Goal: Information Seeking & Learning: Check status

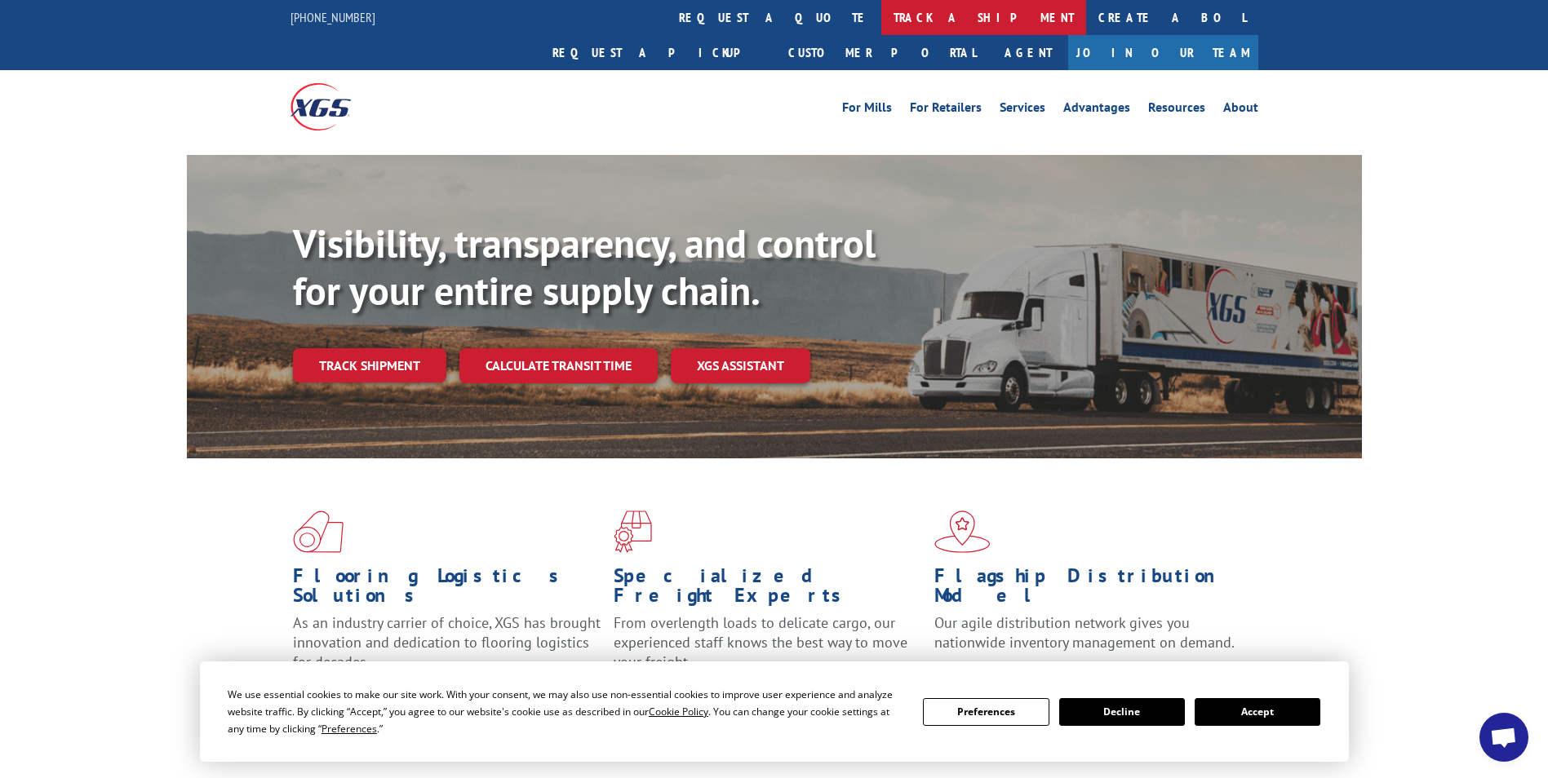
click at [881, 20] on link "track a shipment" at bounding box center [983, 17] width 205 height 35
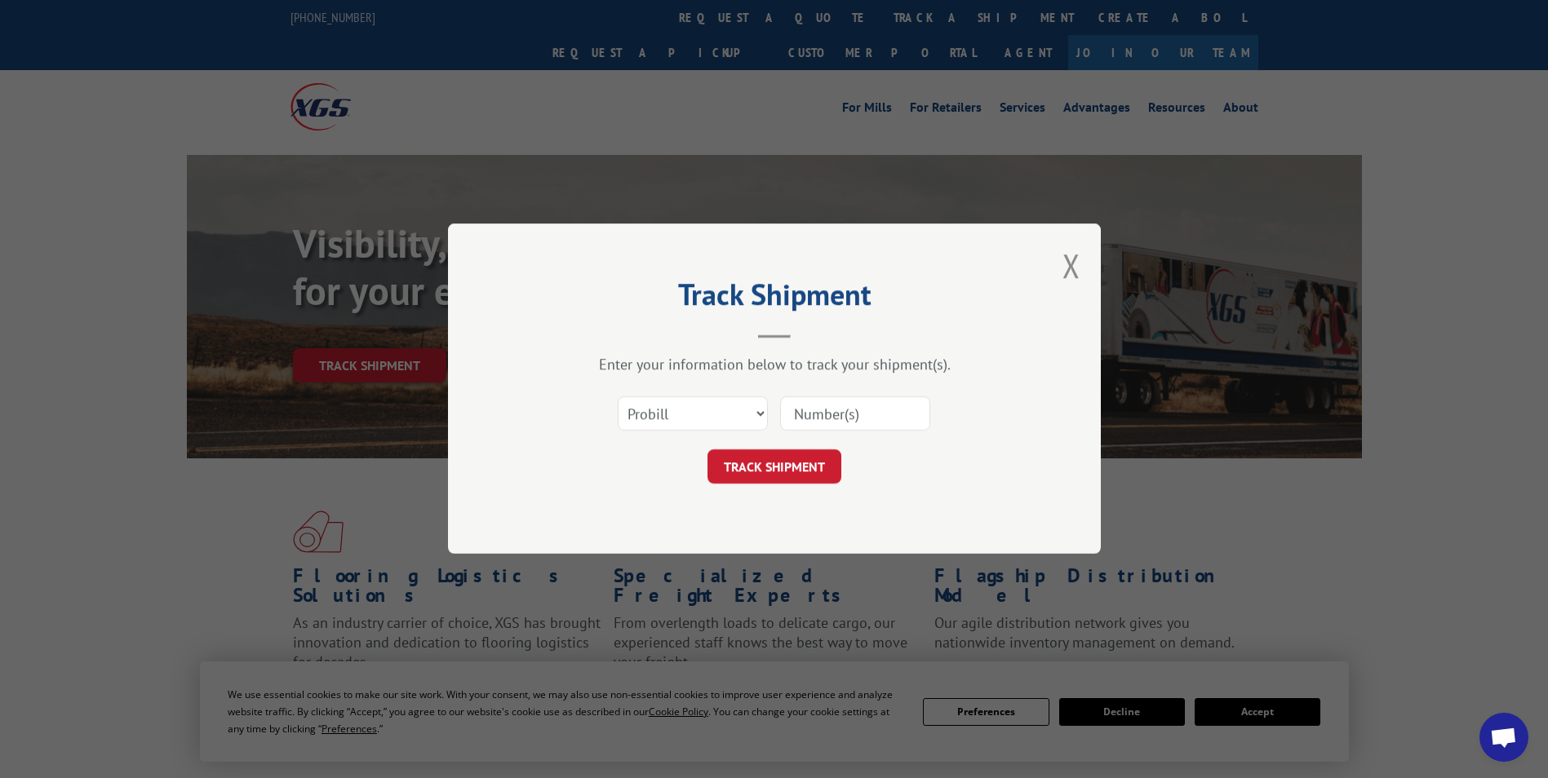
click at [769, 419] on div "Select category... Probill BOL PO" at bounding box center [774, 415] width 490 height 54
click at [761, 416] on select "Select category... Probill BOL PO" at bounding box center [693, 414] width 150 height 34
select select "bol"
click at [618, 397] on select "Select category... Probill BOL PO" at bounding box center [693, 414] width 150 height 34
click at [879, 405] on input at bounding box center [855, 414] width 150 height 34
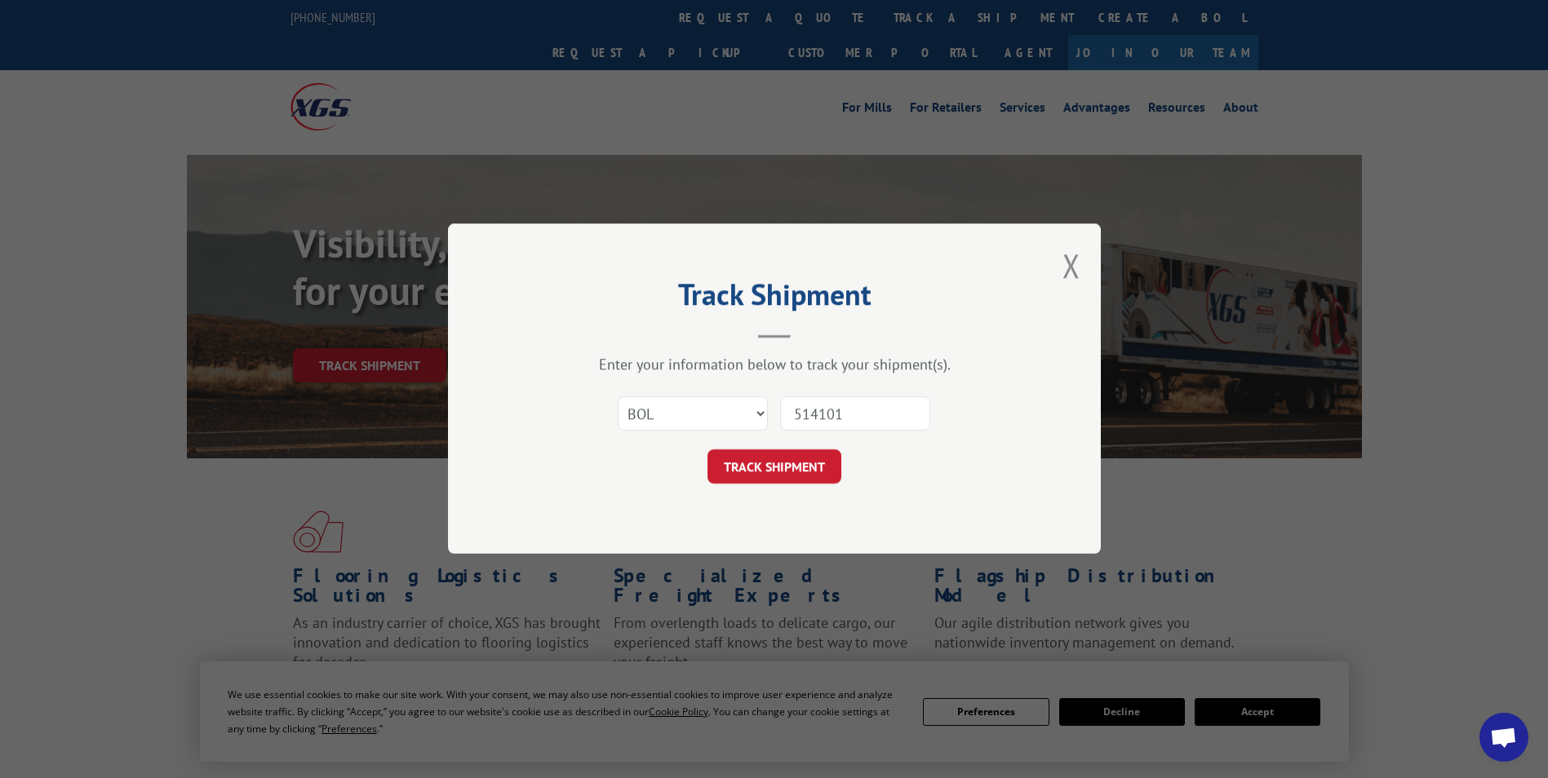
type input "5141014"
click button "TRACK SHIPMENT" at bounding box center [774, 467] width 134 height 34
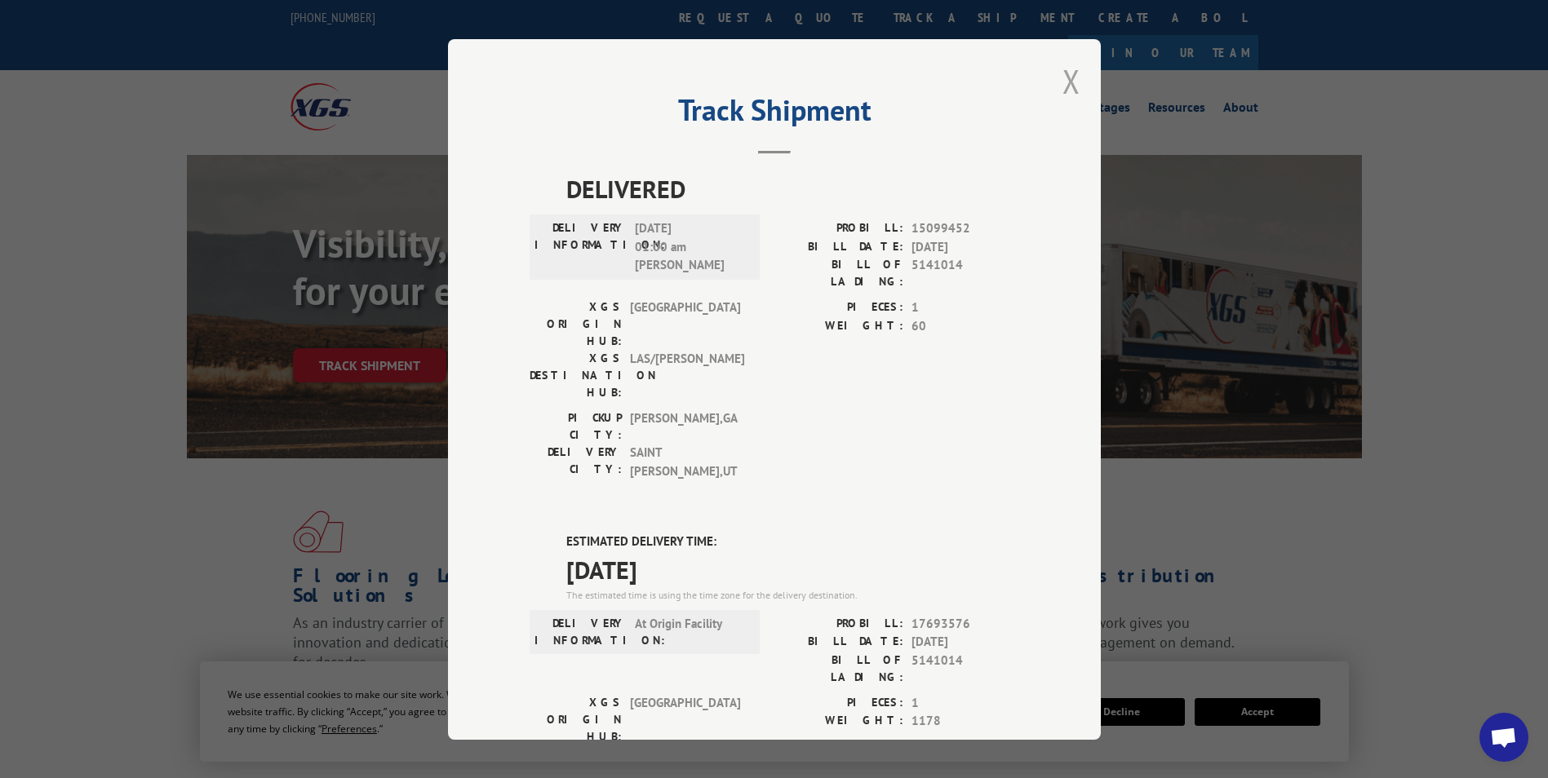
click at [1062, 74] on button "Close modal" at bounding box center [1071, 81] width 18 height 43
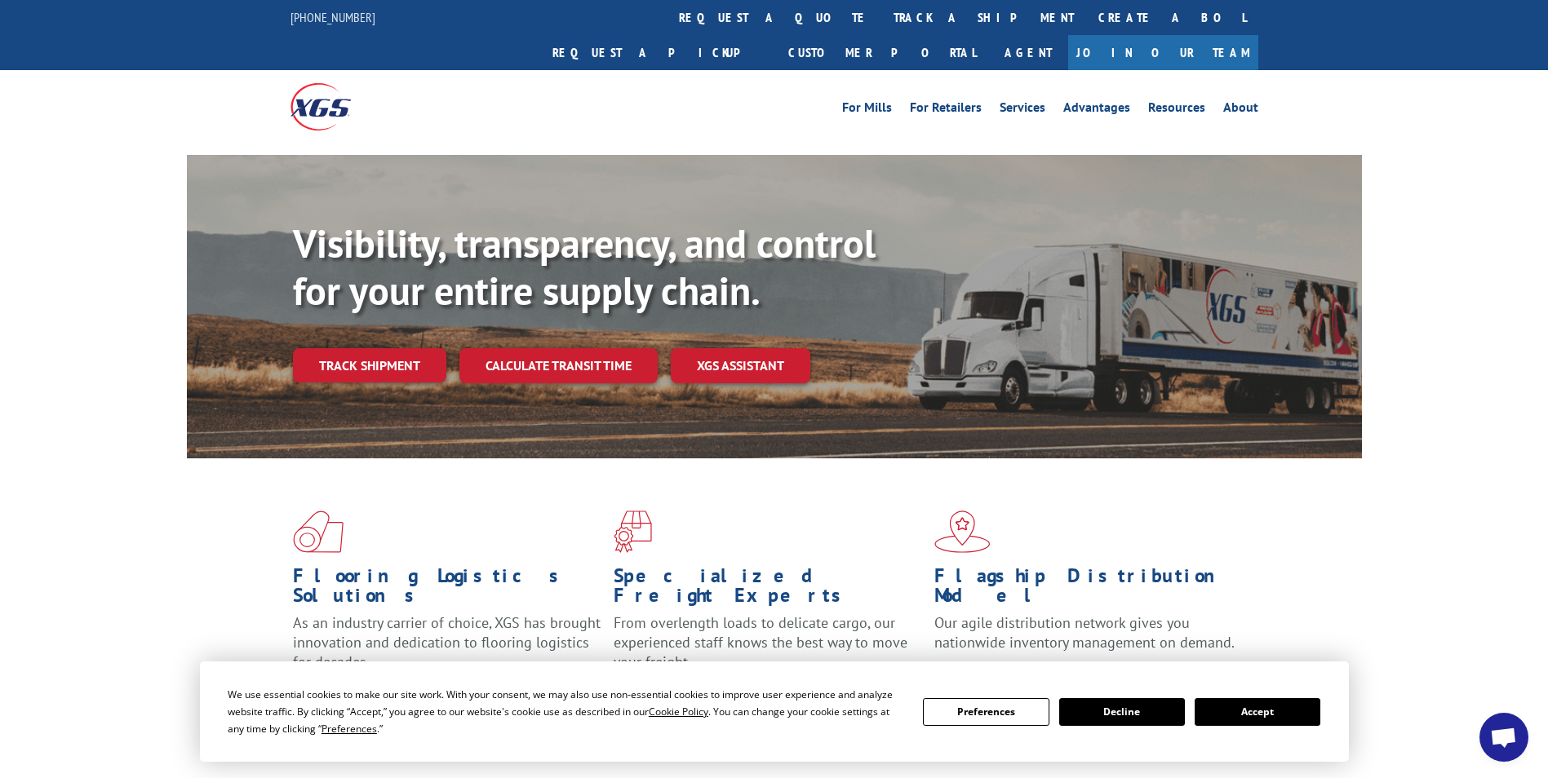
drag, startPoint x: 732, startPoint y: 7, endPoint x: 731, endPoint y: 16, distance: 9.0
click at [881, 7] on link "track a shipment" at bounding box center [983, 17] width 205 height 35
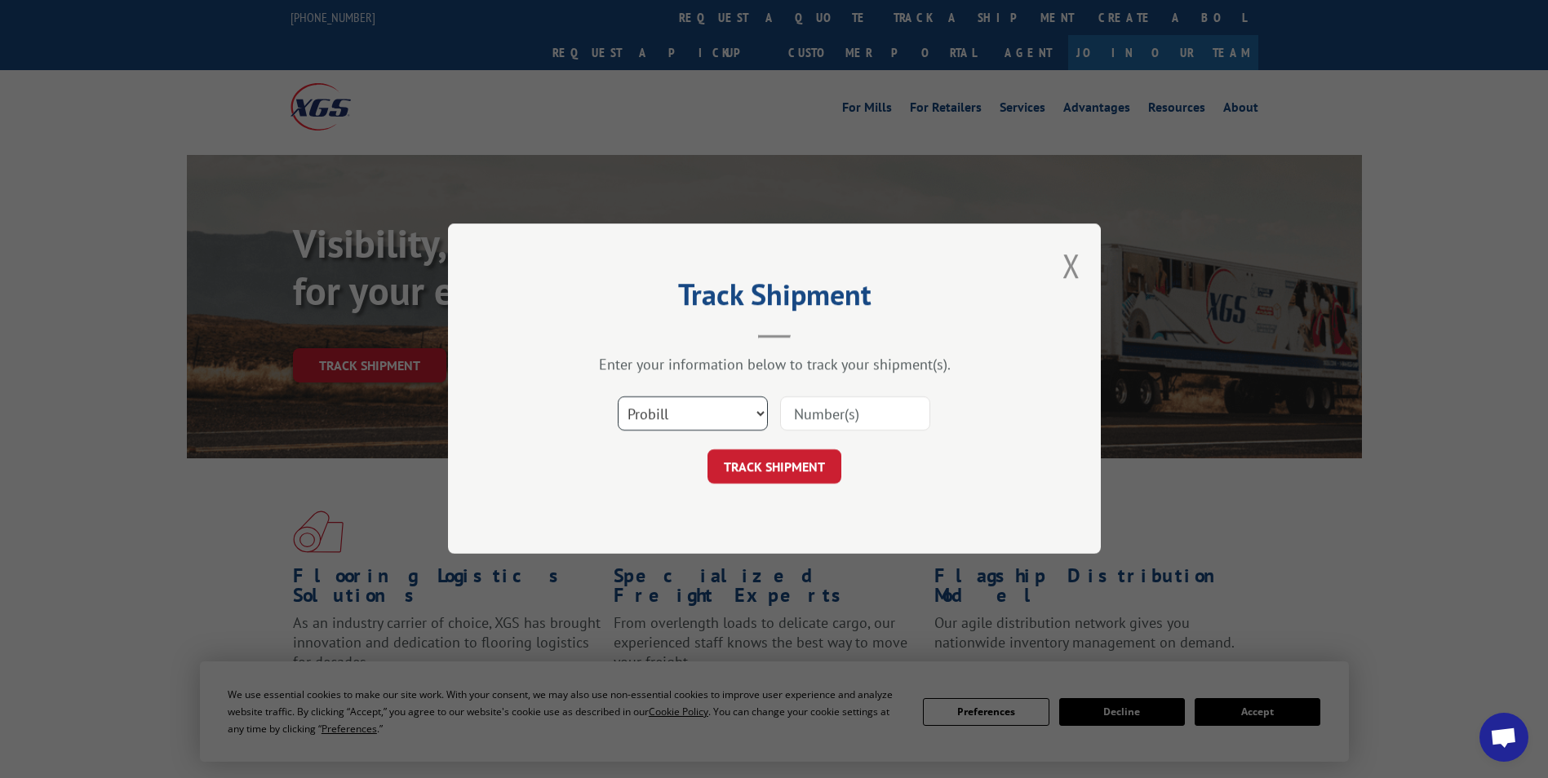
click at [708, 428] on select "Select category... Probill BOL PO" at bounding box center [693, 414] width 150 height 34
select select "bol"
click at [618, 397] on select "Select category... Probill BOL PO" at bounding box center [693, 414] width 150 height 34
click at [862, 423] on input at bounding box center [855, 414] width 150 height 34
type input "5147189"
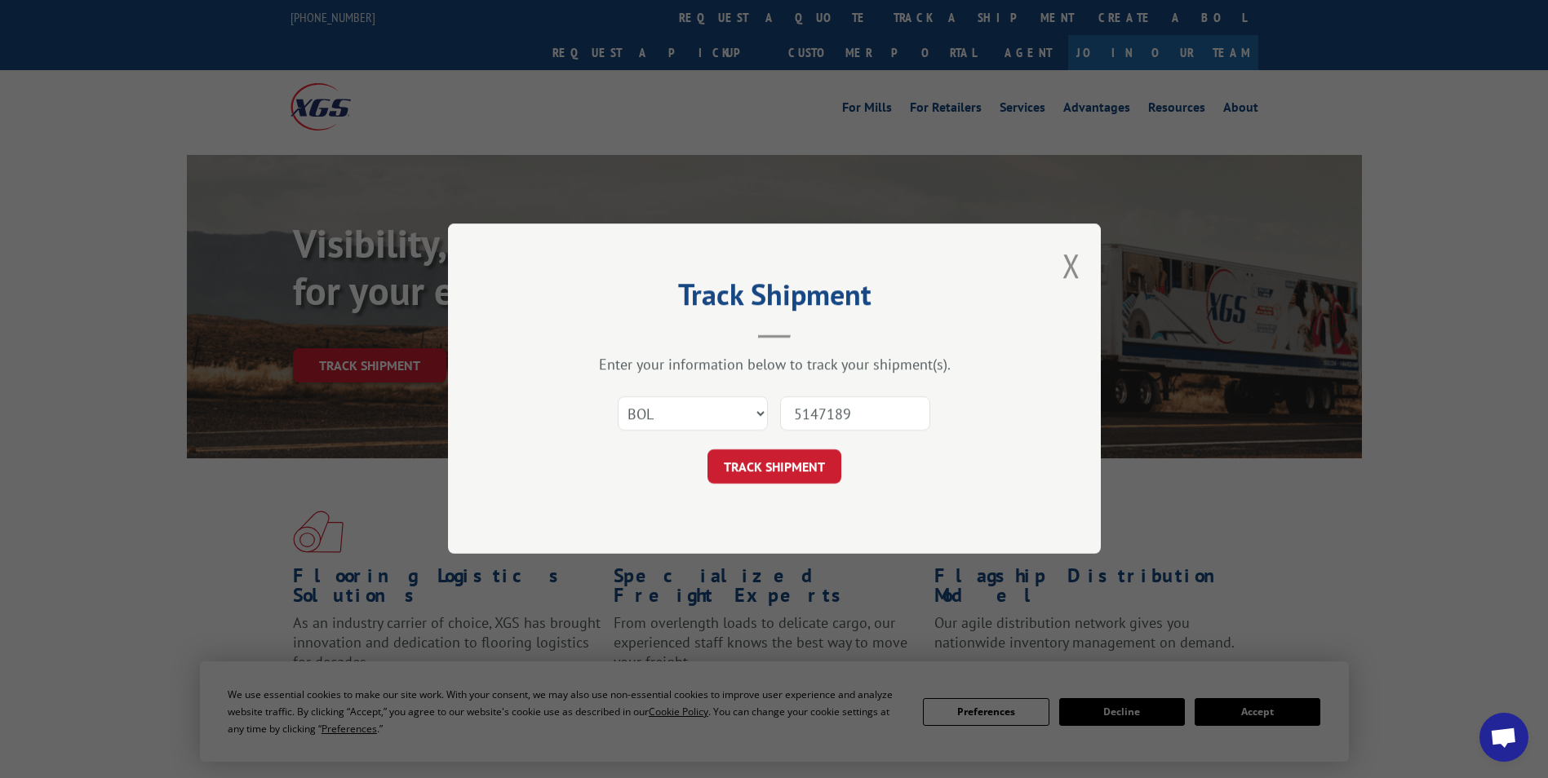
click button "TRACK SHIPMENT" at bounding box center [774, 467] width 134 height 34
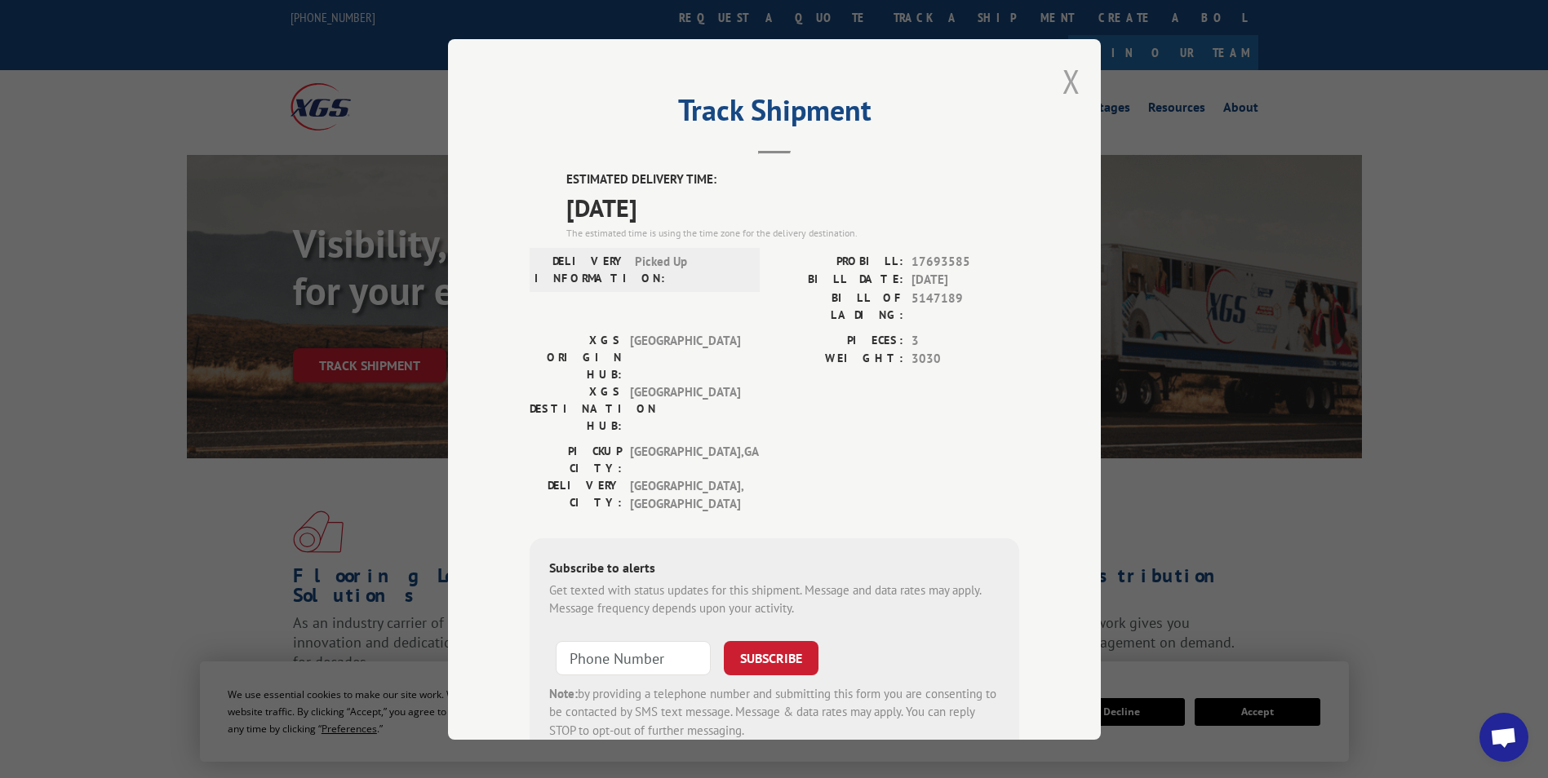
click at [1065, 78] on button "Close modal" at bounding box center [1071, 81] width 18 height 43
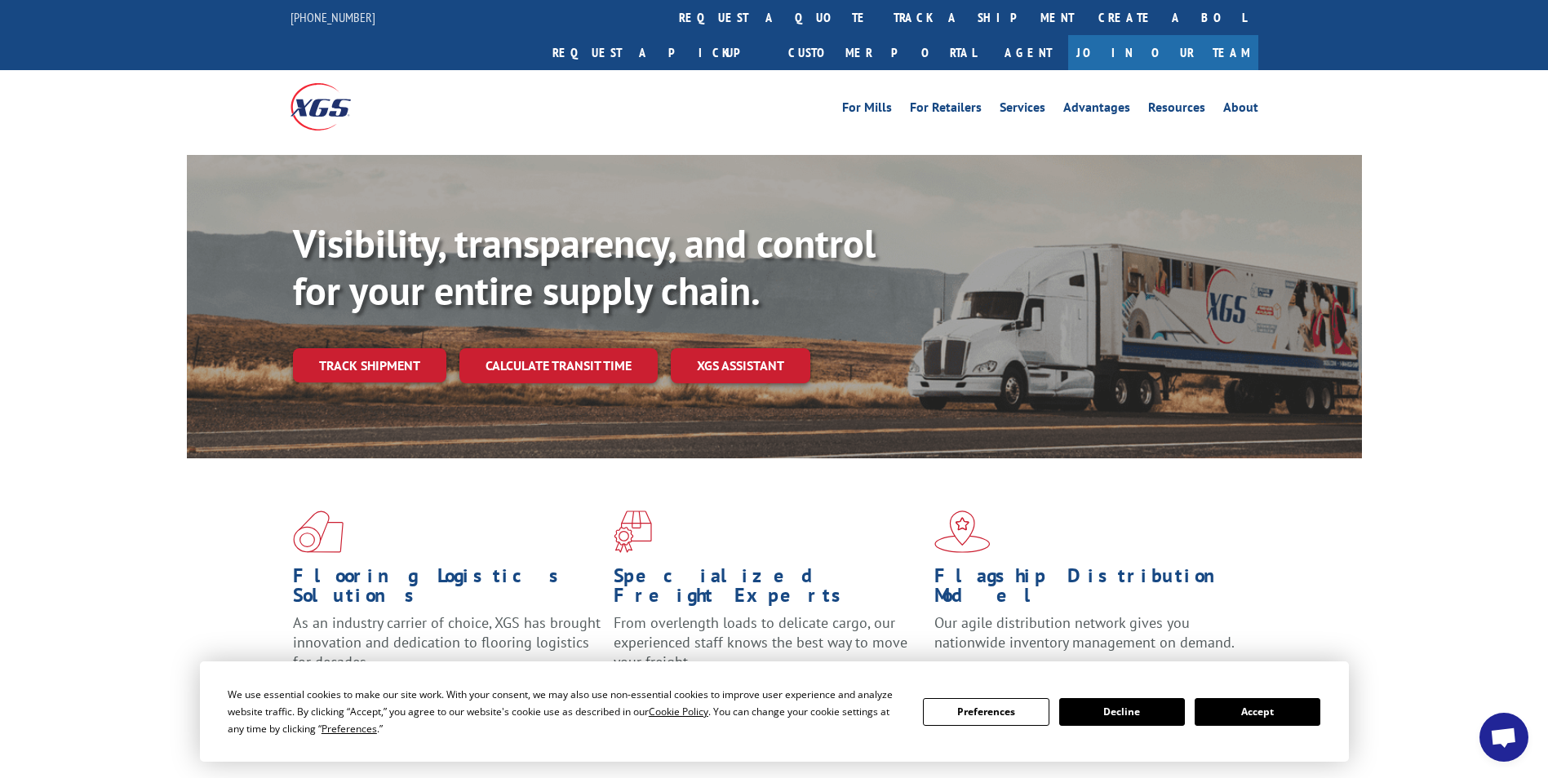
drag, startPoint x: 707, startPoint y: 19, endPoint x: 731, endPoint y: 47, distance: 37.1
click at [881, 19] on link "track a shipment" at bounding box center [983, 17] width 205 height 35
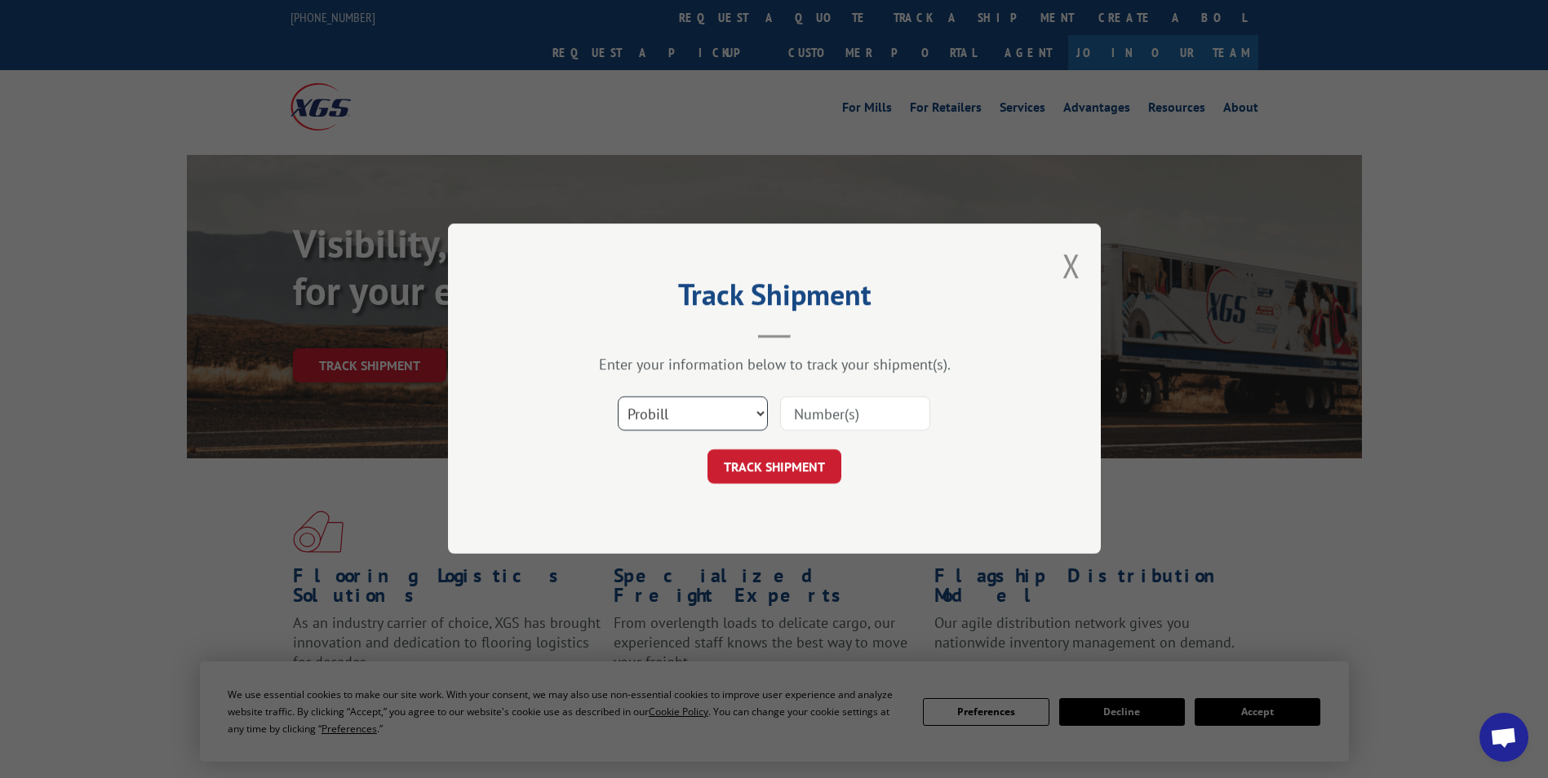
click at [717, 431] on select "Select category... Probill BOL PO" at bounding box center [693, 414] width 150 height 34
select select "bol"
click at [618, 397] on select "Select category... Probill BOL PO" at bounding box center [693, 414] width 150 height 34
click at [845, 416] on input at bounding box center [855, 414] width 150 height 34
type input "5140894"
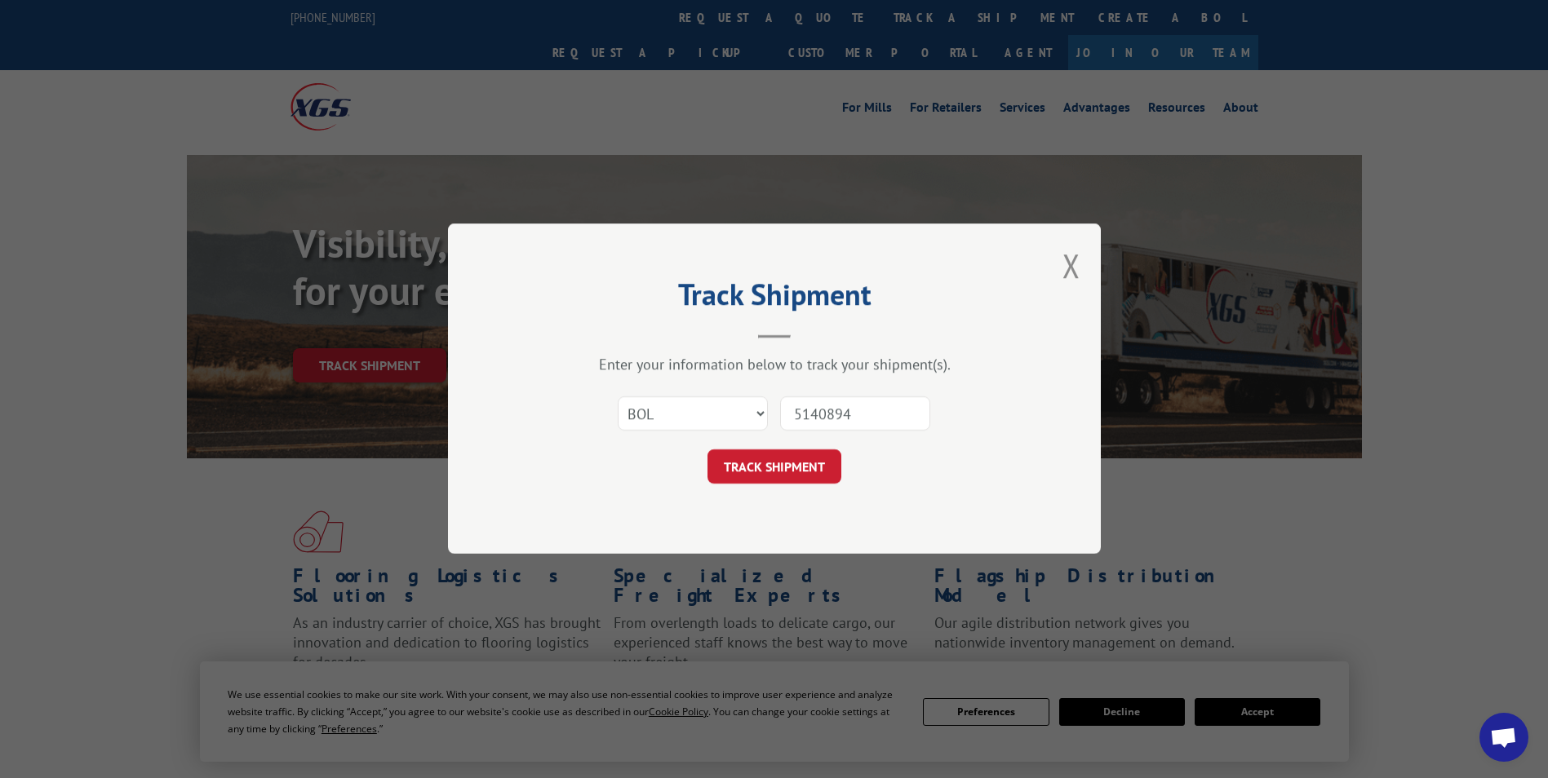
click button "TRACK SHIPMENT" at bounding box center [774, 467] width 134 height 34
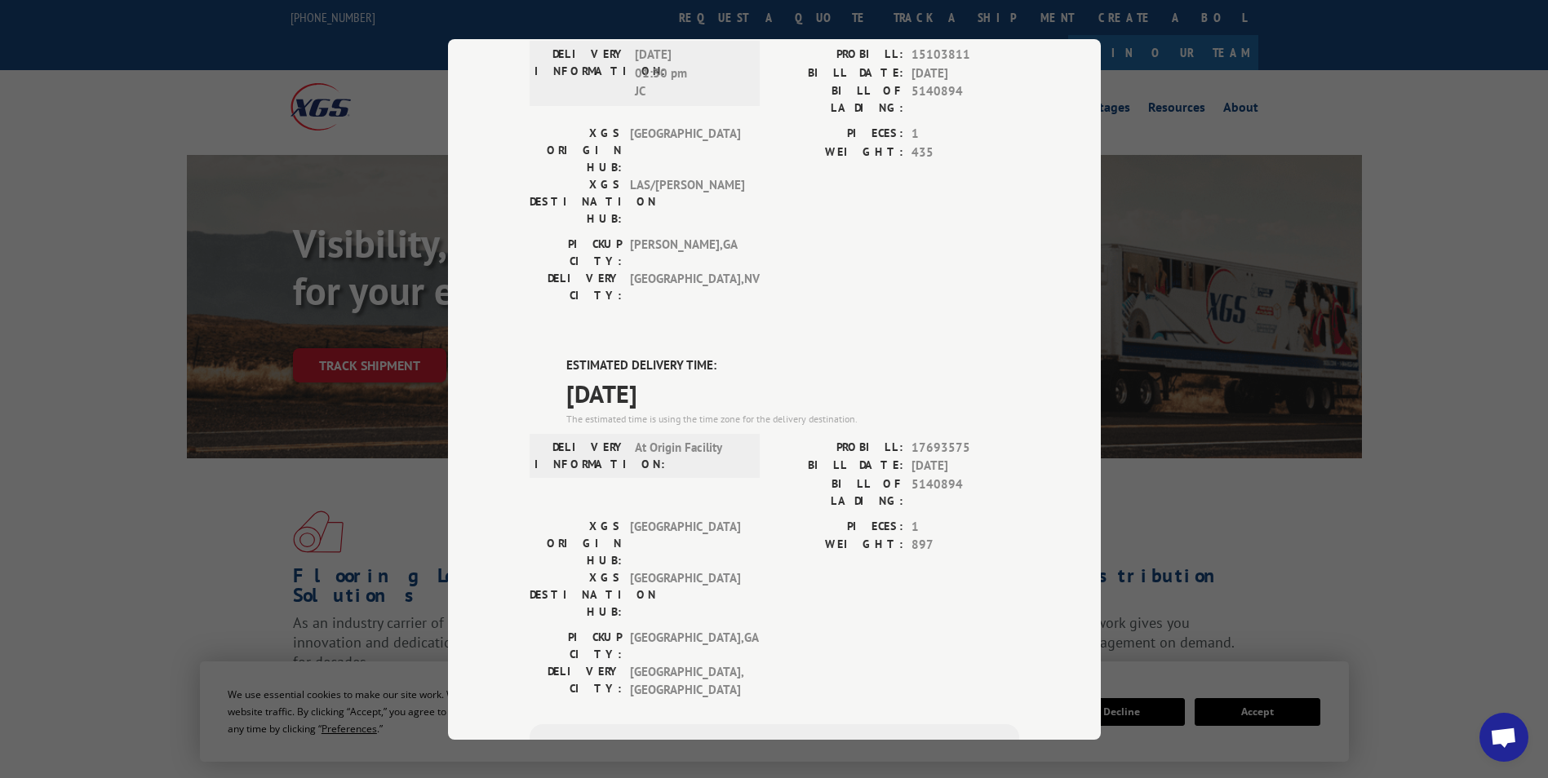
scroll to position [300, 0]
